Goal: Complete application form: Complete application form

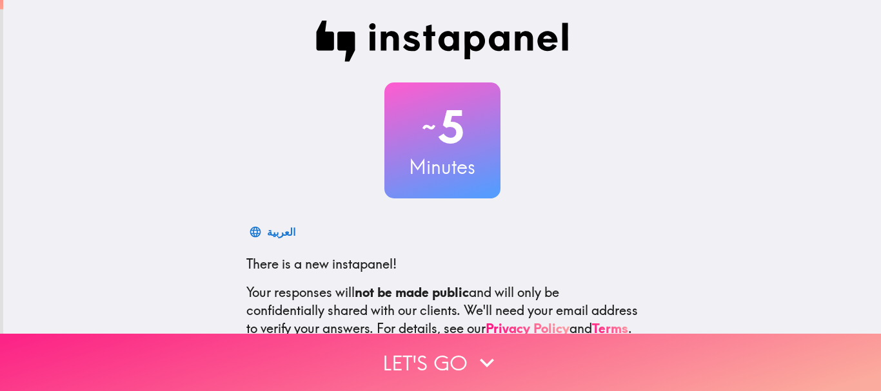
click at [448, 362] on button "Let's go" at bounding box center [440, 362] width 881 height 57
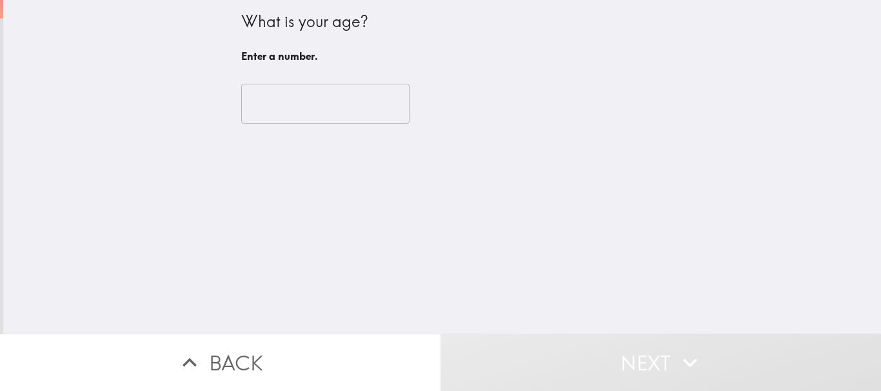
click at [279, 101] on input "number" at bounding box center [325, 104] width 168 height 40
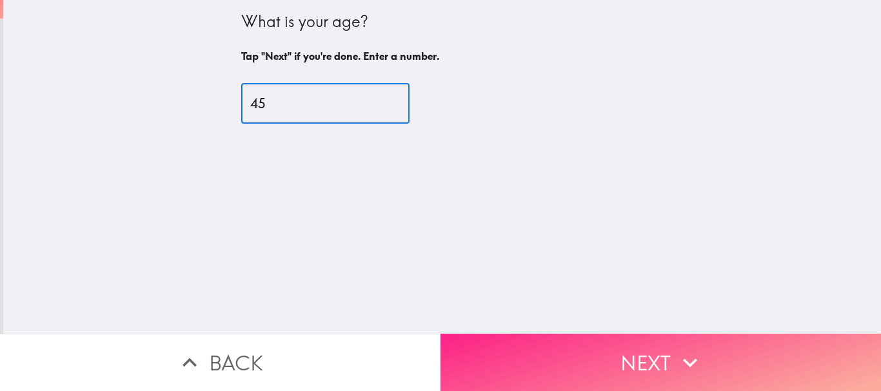
type input "45"
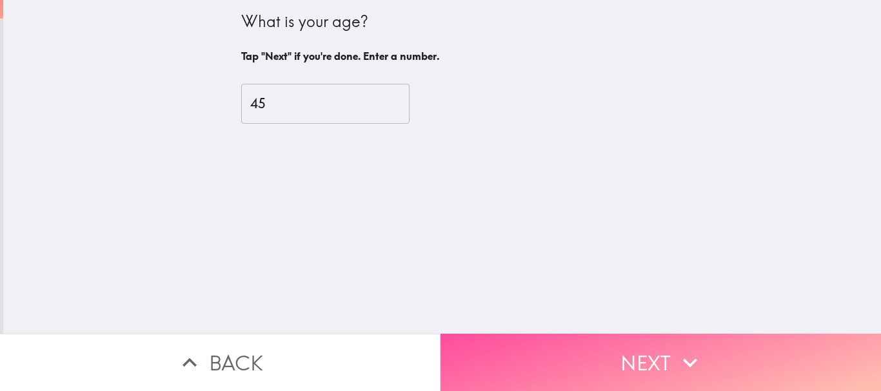
click at [620, 370] on button "Next" at bounding box center [660, 362] width 440 height 57
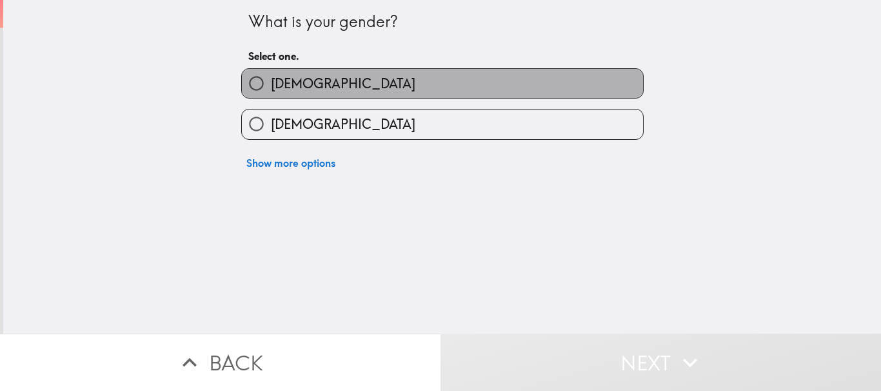
click at [290, 77] on span "[DEMOGRAPHIC_DATA]" at bounding box center [343, 84] width 144 height 18
click at [271, 77] on input "[DEMOGRAPHIC_DATA]" at bounding box center [256, 83] width 29 height 29
radio input "true"
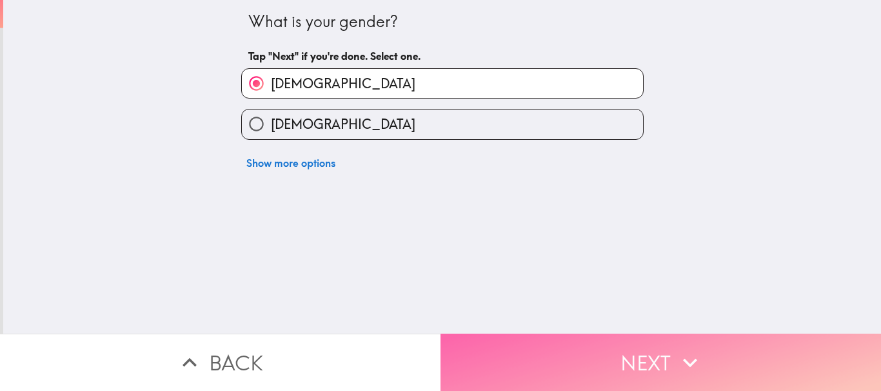
click at [611, 360] on button "Next" at bounding box center [660, 362] width 440 height 57
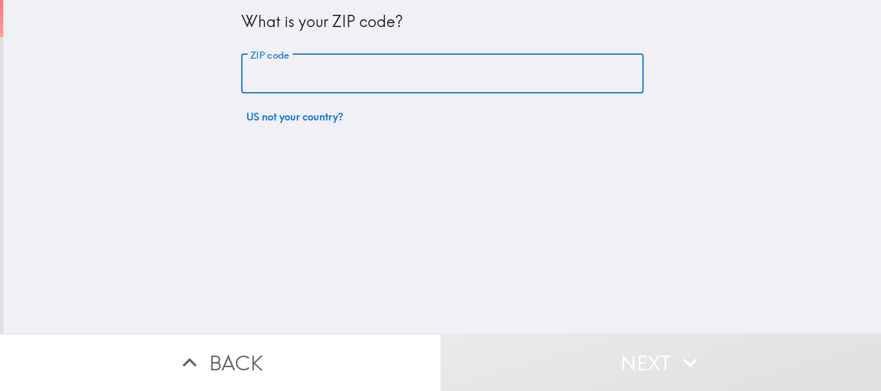
click at [341, 80] on input "ZIP code" at bounding box center [442, 74] width 402 height 40
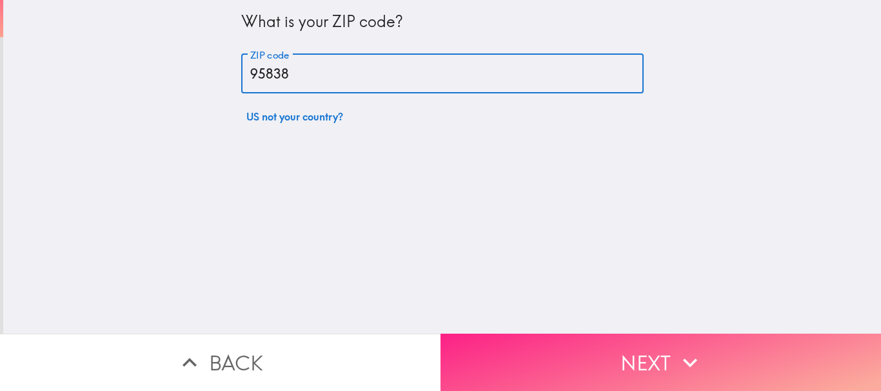
type input "95838"
click at [654, 371] on button "Next" at bounding box center [660, 362] width 440 height 57
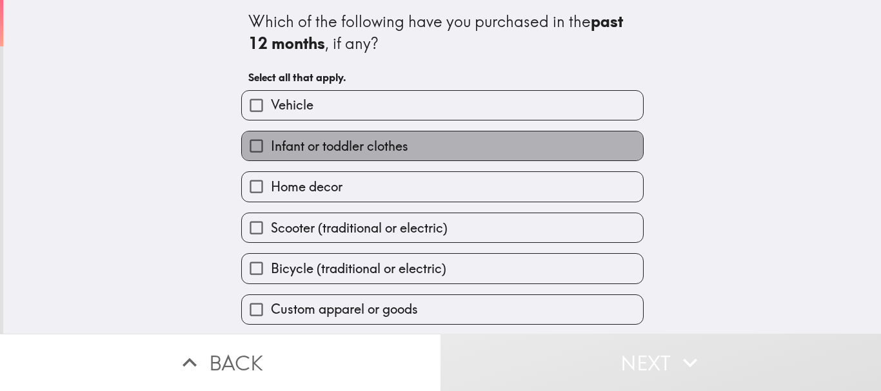
click at [315, 151] on span "Infant or toddler clothes" at bounding box center [339, 146] width 137 height 18
click at [271, 151] on input "Infant or toddler clothes" at bounding box center [256, 146] width 29 height 29
checkbox input "true"
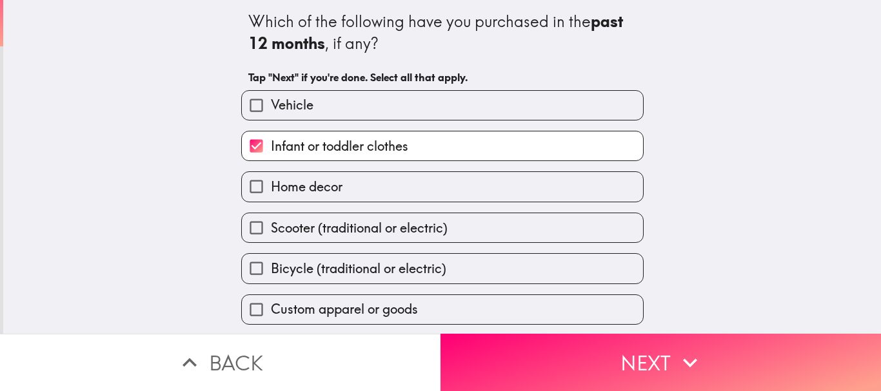
click at [322, 192] on span "Home decor" at bounding box center [307, 187] width 72 height 18
click at [271, 192] on input "Home decor" at bounding box center [256, 186] width 29 height 29
checkbox input "true"
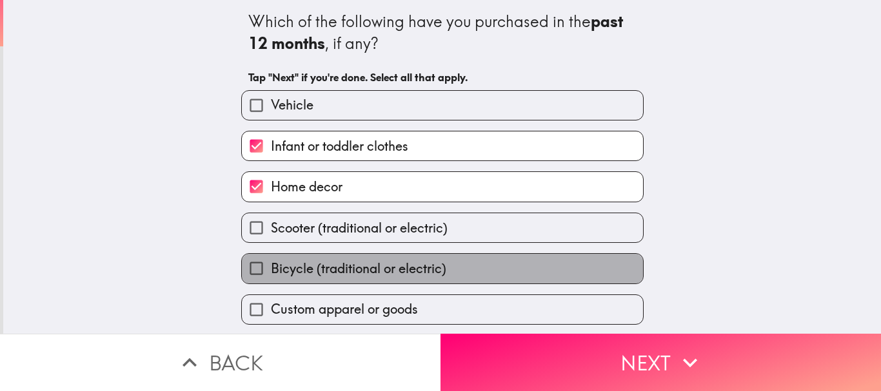
click at [341, 268] on span "Bicycle (traditional or electric)" at bounding box center [358, 269] width 175 height 18
click at [271, 268] on input "Bicycle (traditional or electric)" at bounding box center [256, 268] width 29 height 29
checkbox input "true"
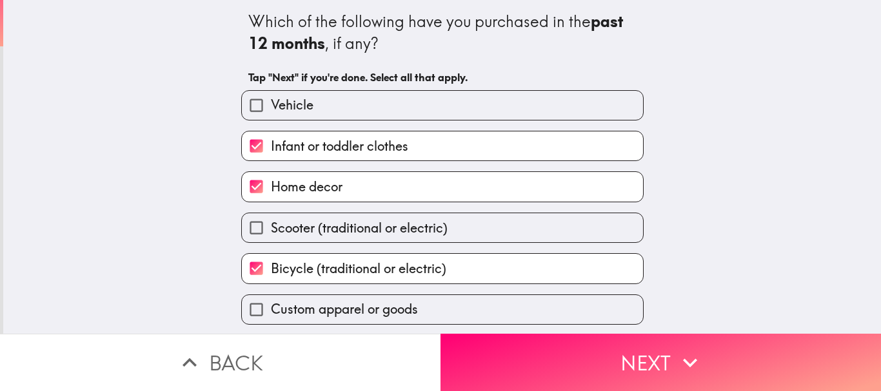
scroll to position [64, 0]
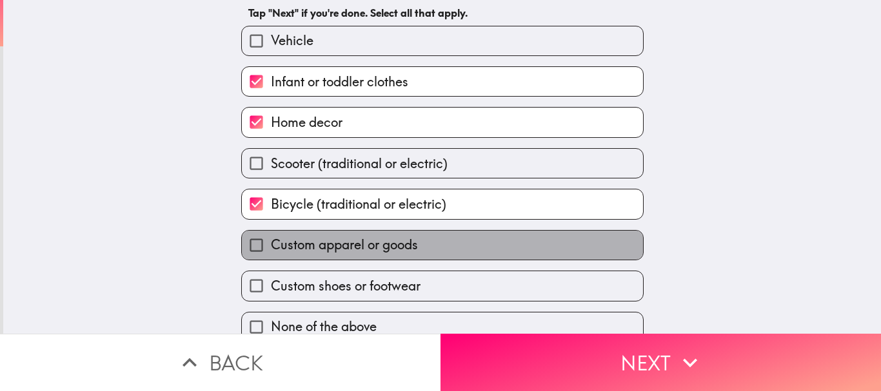
click at [349, 241] on span "Custom apparel or goods" at bounding box center [344, 245] width 147 height 18
click at [271, 241] on input "Custom apparel or goods" at bounding box center [256, 245] width 29 height 29
checkbox input "true"
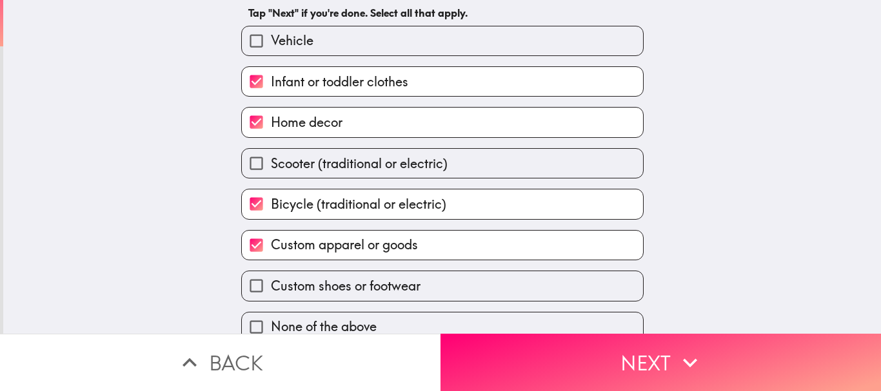
scroll to position [83, 0]
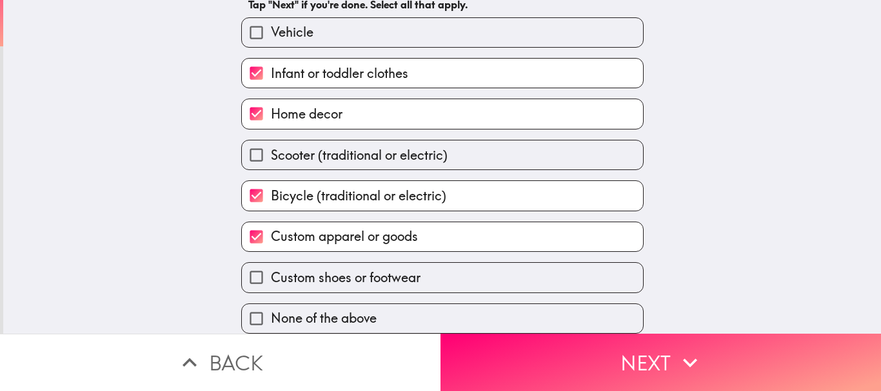
click at [346, 269] on span "Custom shoes or footwear" at bounding box center [346, 278] width 150 height 18
click at [271, 263] on input "Custom shoes or footwear" at bounding box center [256, 277] width 29 height 29
checkbox input "true"
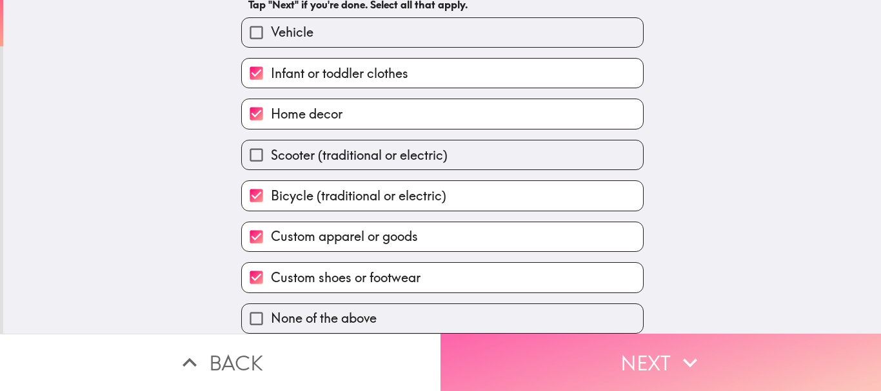
click at [649, 361] on button "Next" at bounding box center [660, 362] width 440 height 57
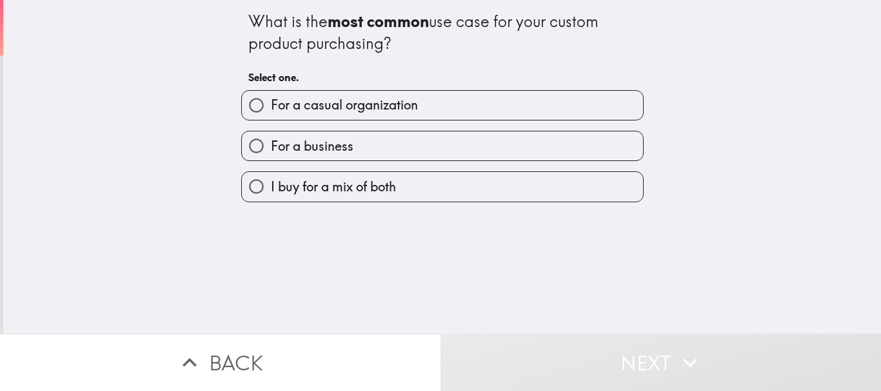
click at [419, 114] on label "For a casual organization" at bounding box center [442, 105] width 401 height 29
click at [271, 114] on input "For a casual organization" at bounding box center [256, 105] width 29 height 29
radio input "true"
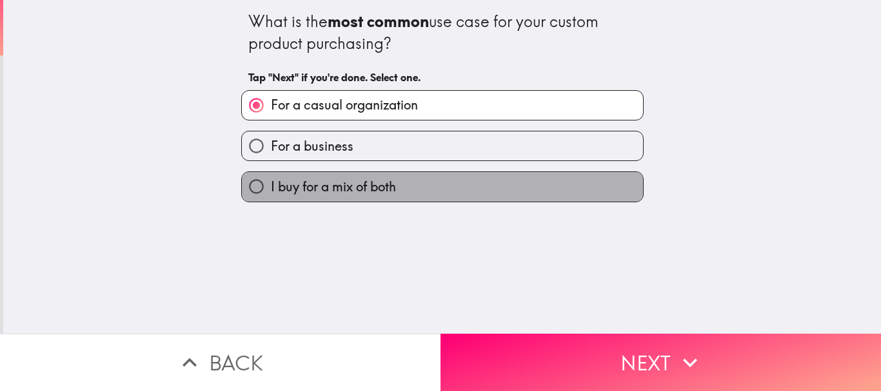
click at [369, 193] on span "I buy for a mix of both" at bounding box center [333, 187] width 125 height 18
click at [271, 193] on input "I buy for a mix of both" at bounding box center [256, 186] width 29 height 29
radio input "true"
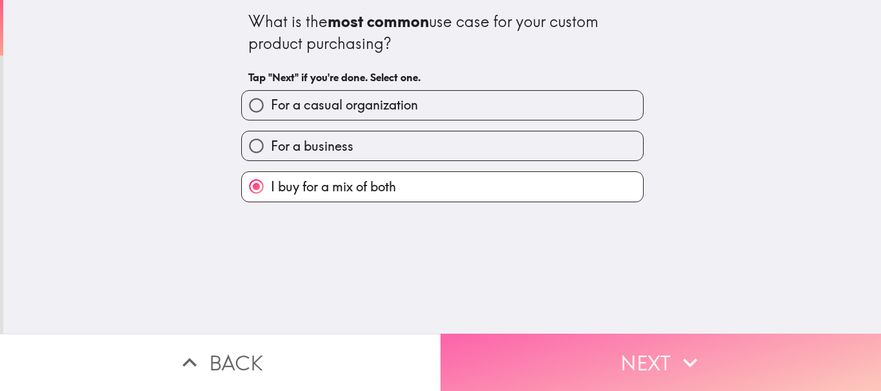
click at [617, 362] on button "Next" at bounding box center [660, 362] width 440 height 57
